Goal: Check status

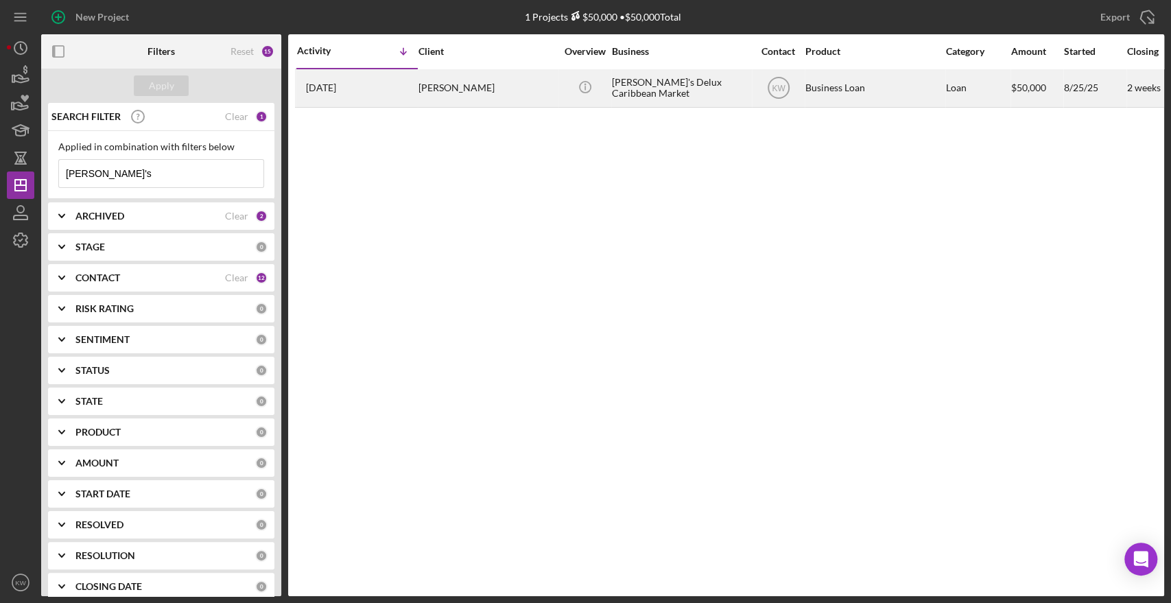
click at [429, 83] on div "[PERSON_NAME]" at bounding box center [487, 88] width 137 height 36
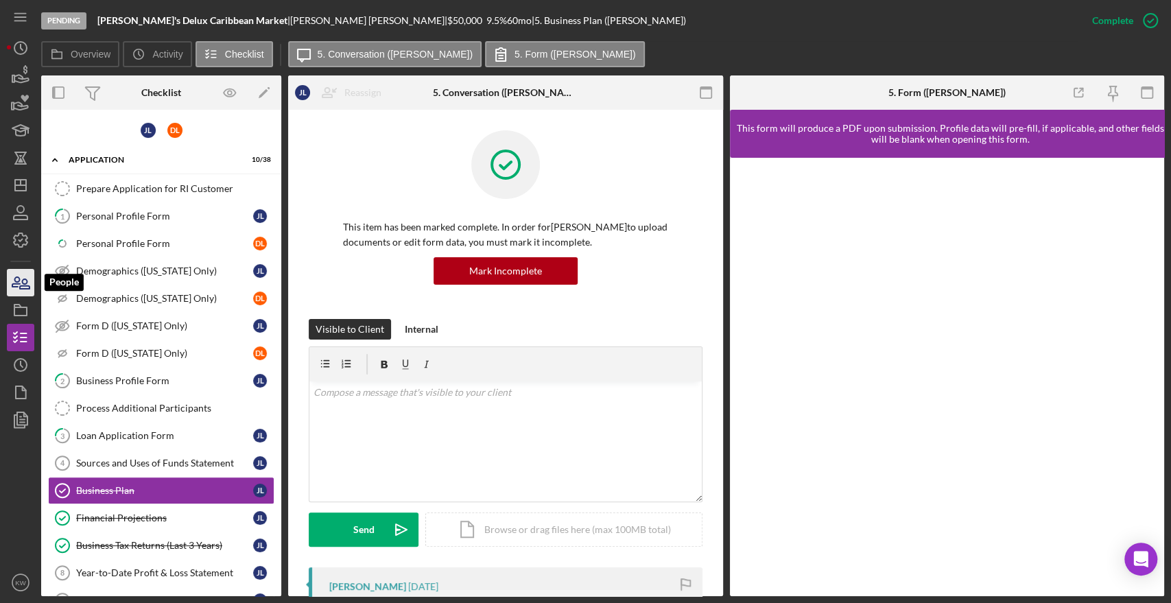
click at [19, 293] on icon "button" at bounding box center [20, 283] width 34 height 34
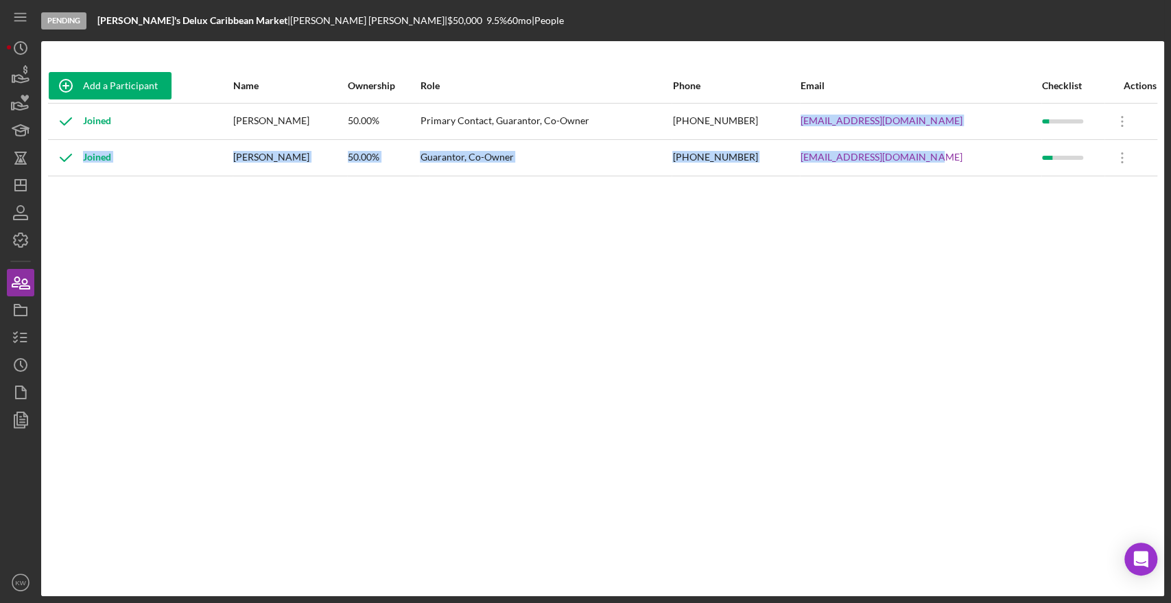
drag, startPoint x: 965, startPoint y: 163, endPoint x: 816, endPoint y: 130, distance: 152.5
click at [816, 130] on tbody "Joined [PERSON_NAME] 50.00% Primary Contact, Guarantor, Co-Owner [PHONE_NUMBER]…" at bounding box center [603, 139] width 1110 height 73
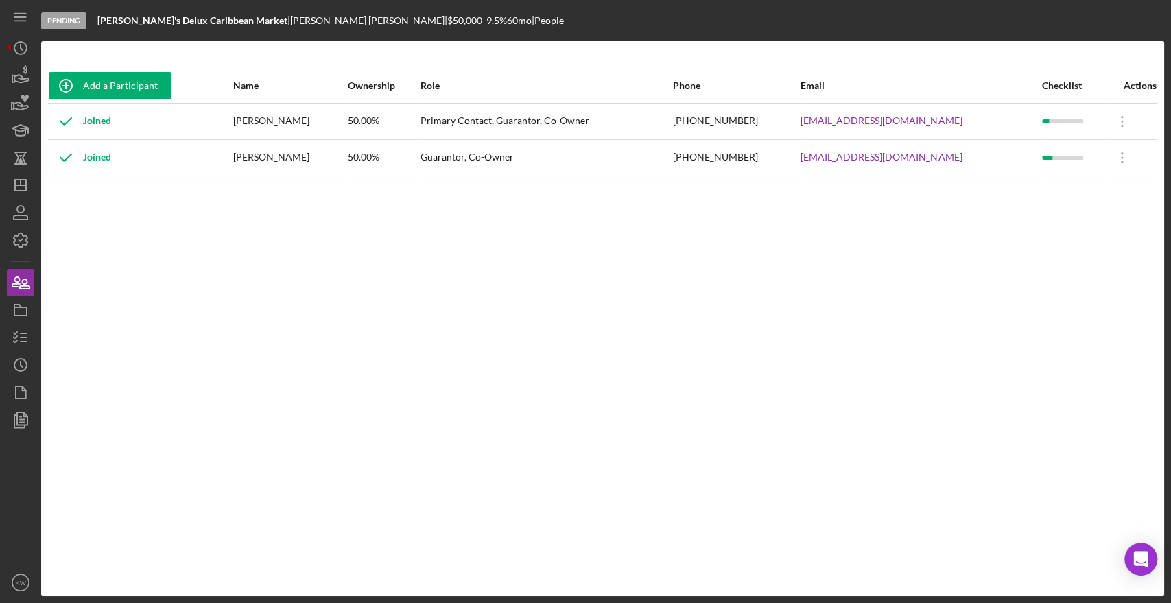
click at [856, 235] on div "Add a Participant Name Ownership Role Phone Email Checklist Actions Joined [PER…" at bounding box center [602, 319] width 1123 height 500
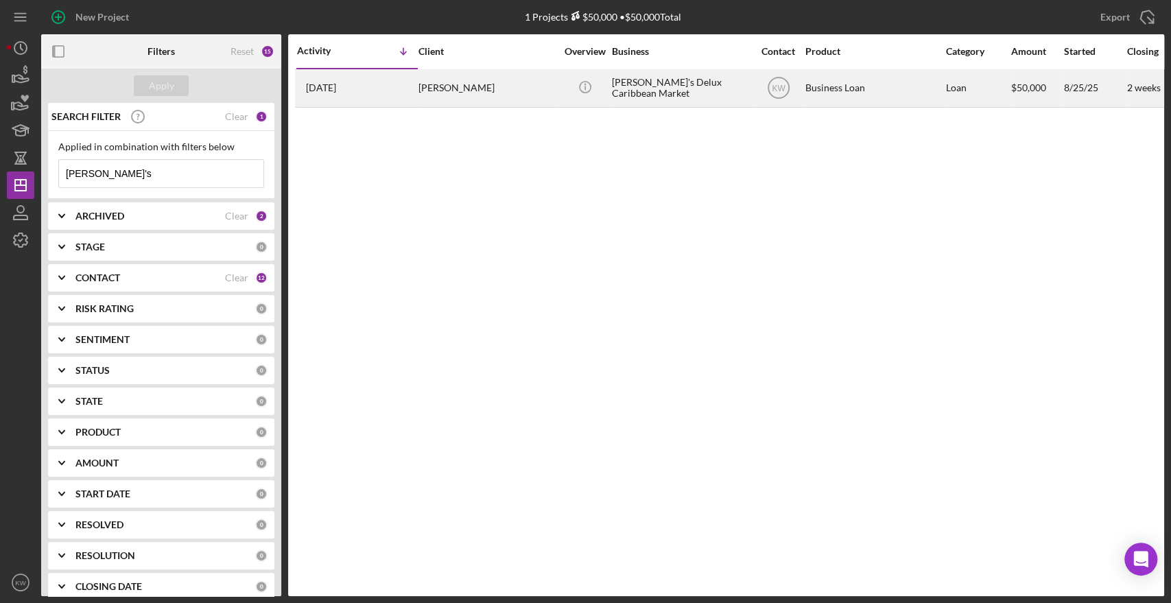
click at [711, 106] on td "[PERSON_NAME]'s Delux Caribbean Market" at bounding box center [681, 88] width 141 height 38
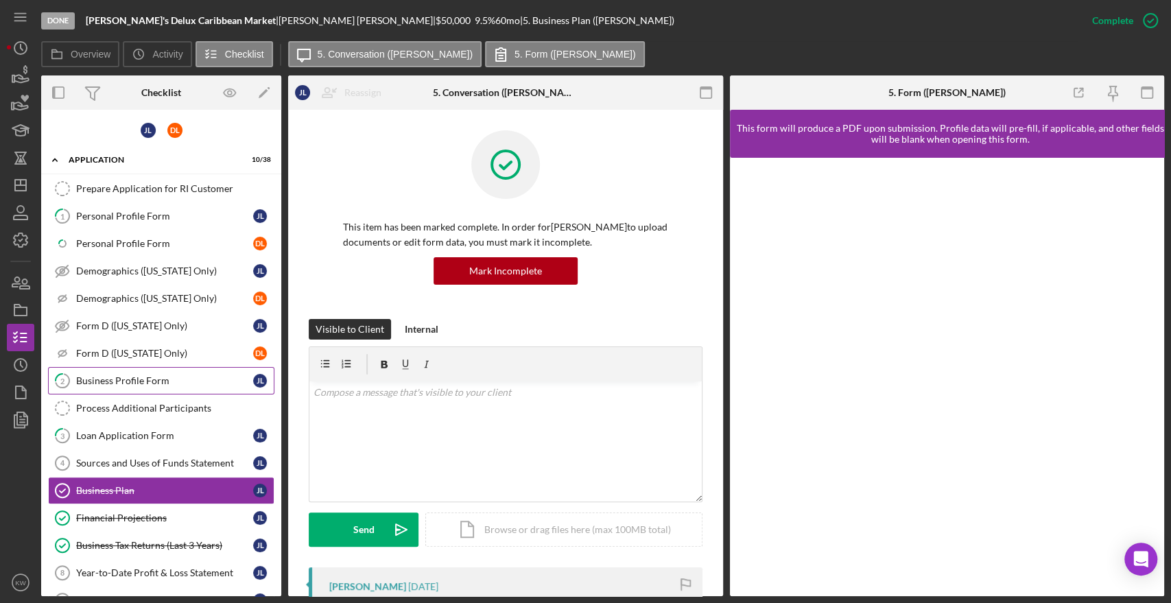
scroll to position [135, 0]
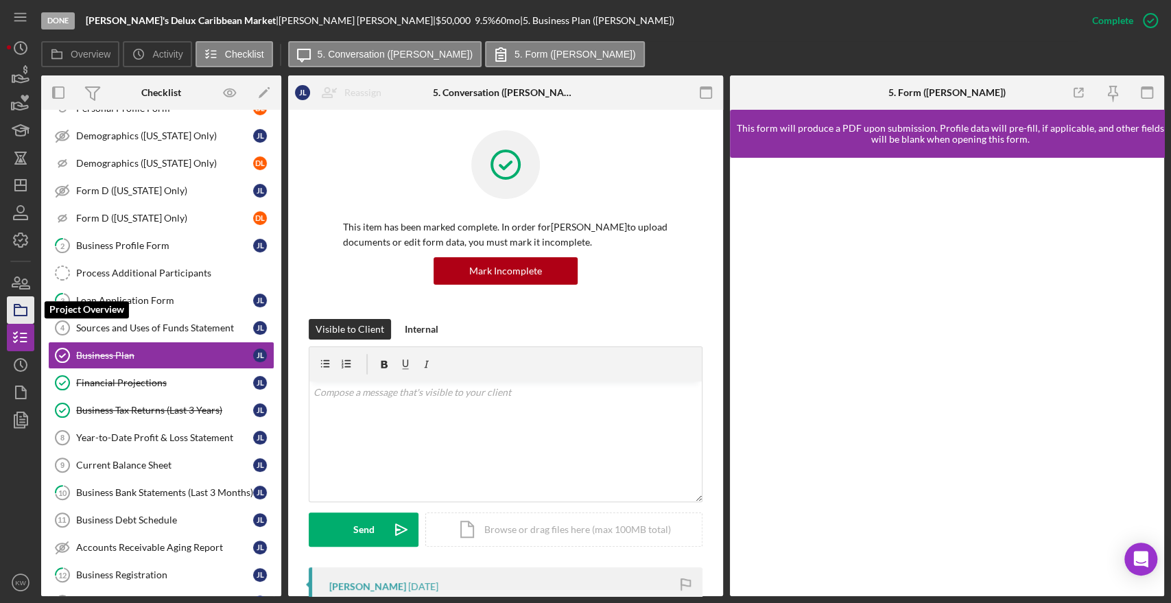
click at [16, 316] on rect "button" at bounding box center [20, 311] width 12 height 8
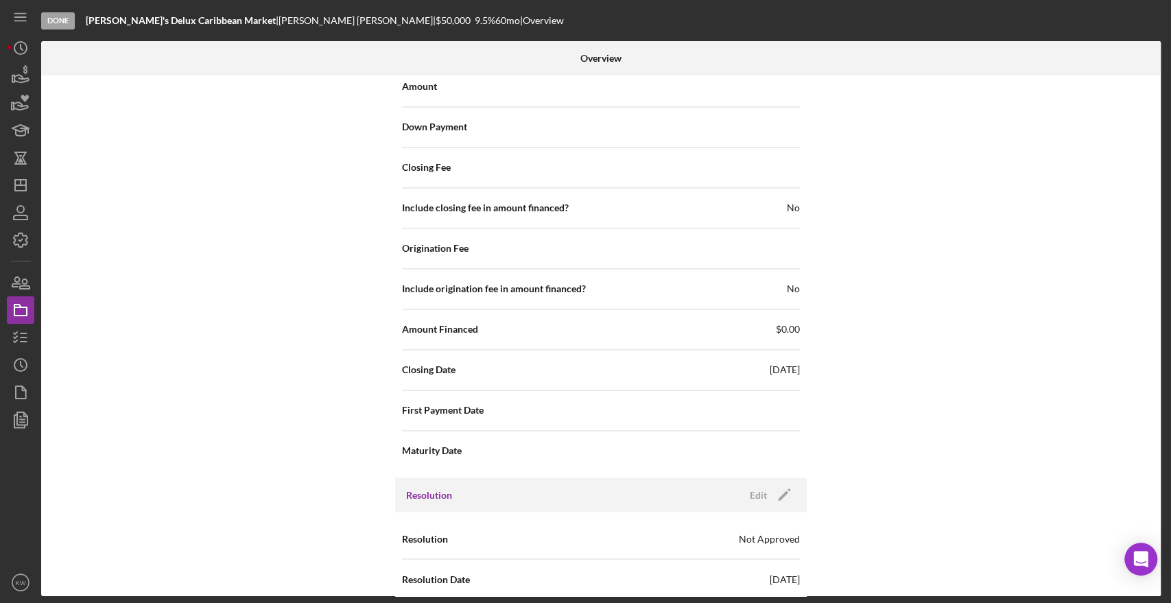
scroll to position [1438, 0]
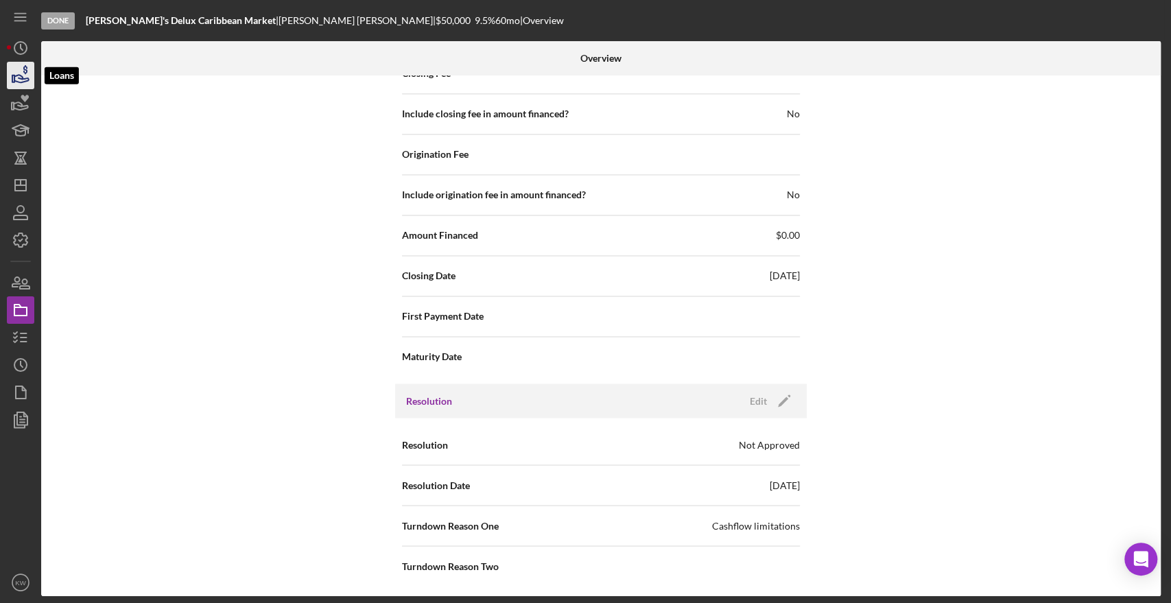
click at [16, 85] on icon "button" at bounding box center [20, 75] width 34 height 34
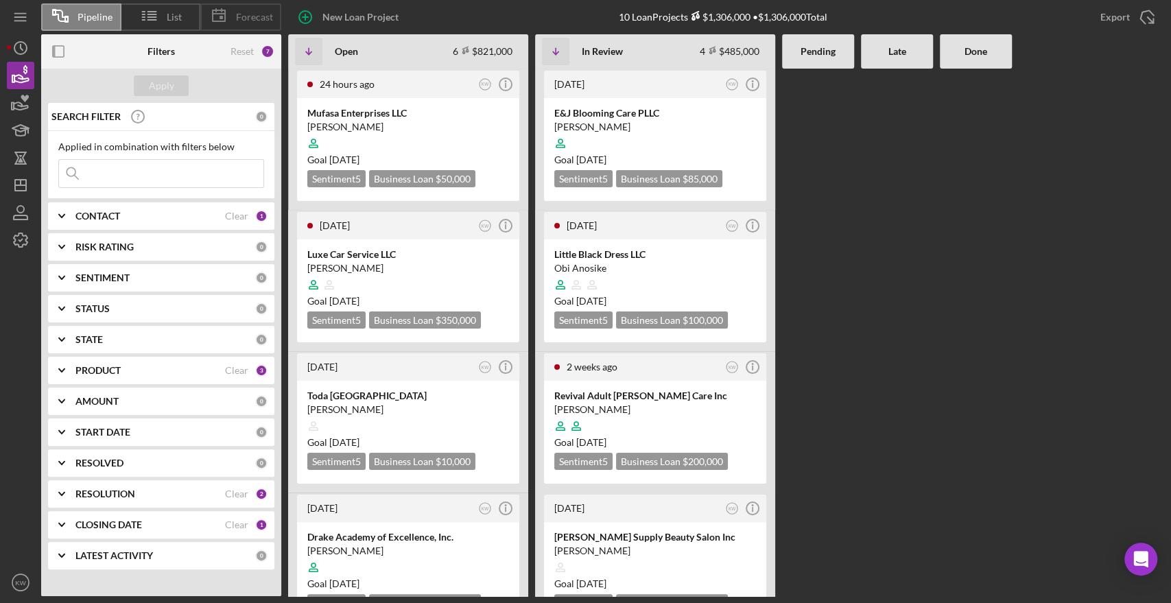
click at [233, 1] on icon at bounding box center [219, 16] width 34 height 34
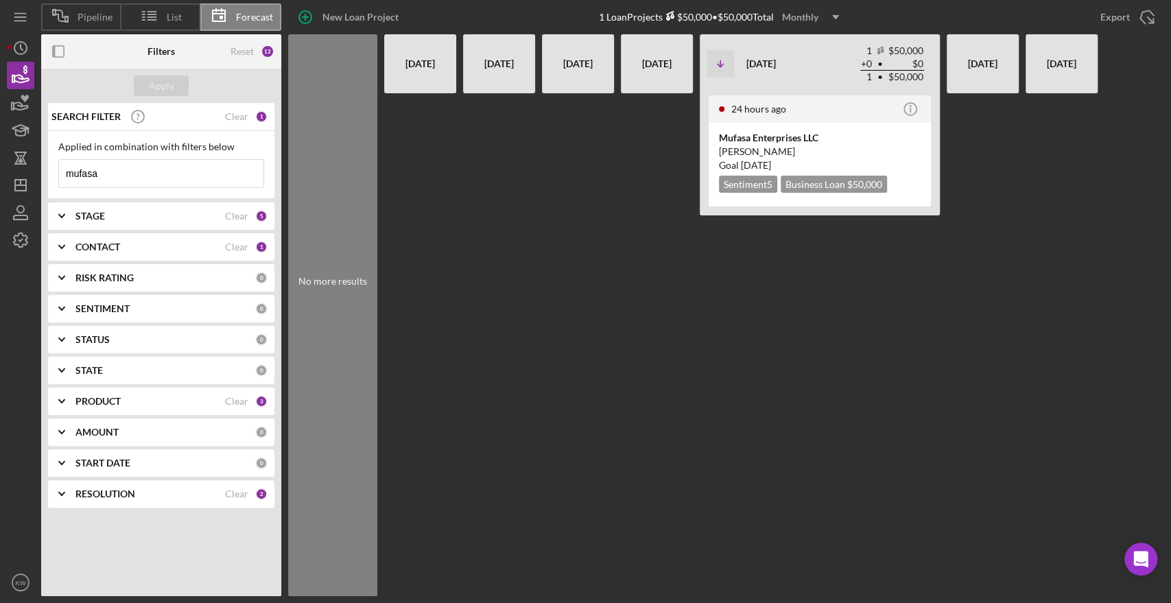
click at [651, 69] on div "Sep 2025" at bounding box center [657, 64] width 58 height 48
click at [328, 288] on div "No more results" at bounding box center [332, 315] width 89 height 562
drag, startPoint x: 145, startPoint y: 172, endPoint x: 3, endPoint y: 158, distance: 142.0
click at [28, 174] on div "Pipeline List Forecast New Loan Project 1 Loan Projects $50,000 • $50,000 Total…" at bounding box center [586, 298] width 1158 height 596
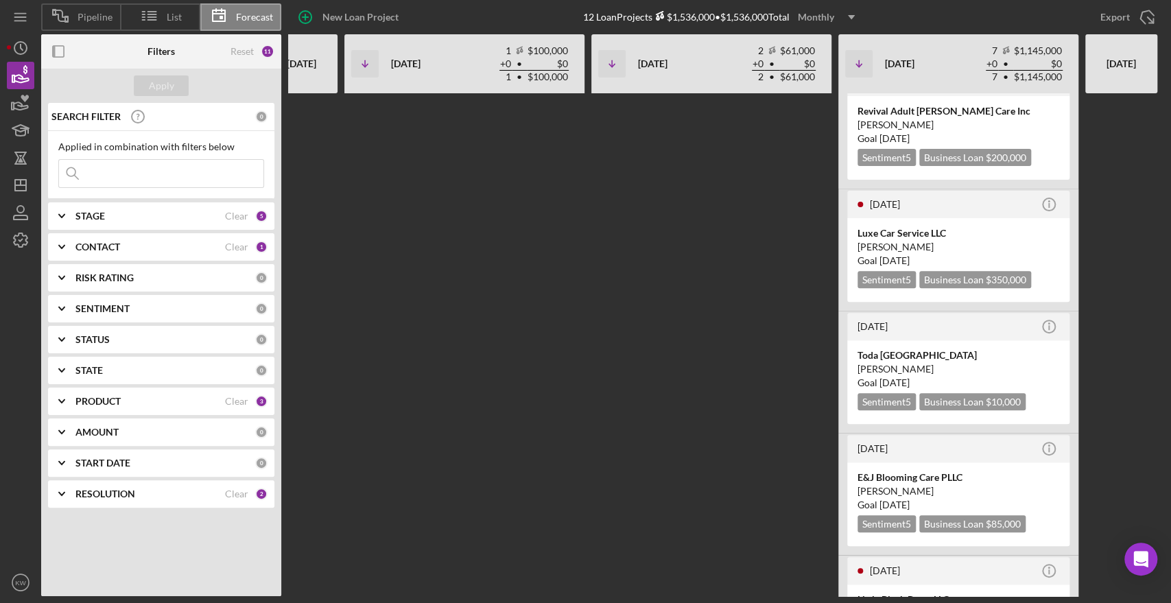
scroll to position [305, 0]
